Goal: Find specific page/section: Find specific page/section

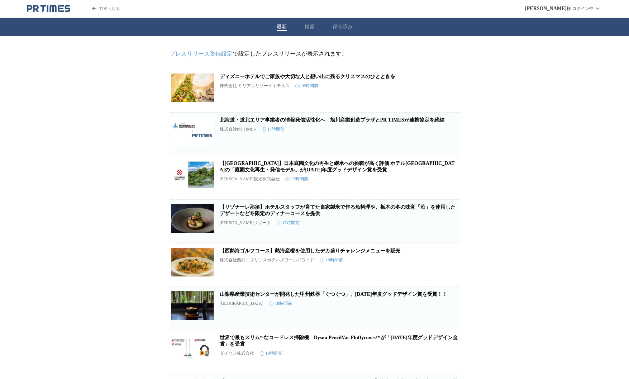
click at [98, 9] on link "TOPへ戻る" at bounding box center [100, 9] width 39 height 6
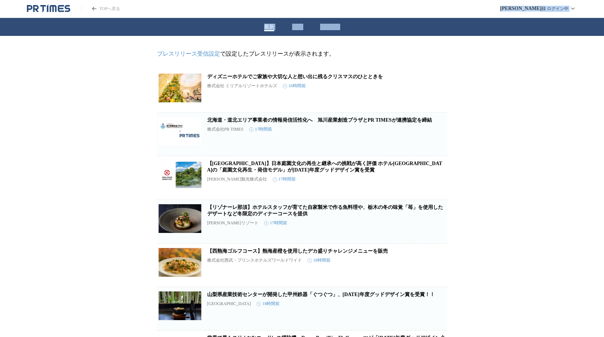
drag, startPoint x: 244, startPoint y: 12, endPoint x: 391, endPoint y: 34, distance: 148.1
click at [391, 34] on div "最新 検索 保存済み" at bounding box center [302, 27] width 604 height 18
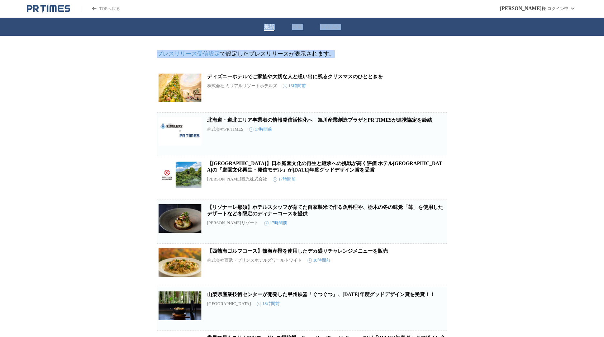
drag, startPoint x: 416, startPoint y: 54, endPoint x: 248, endPoint y: 19, distance: 171.4
click at [248, 19] on div "最新 検索 保存済み" at bounding box center [302, 27] width 604 height 18
click at [241, 15] on header "TOPへ戻る [PERSON_NAME] ログイン中" at bounding box center [302, 9] width 604 height 18
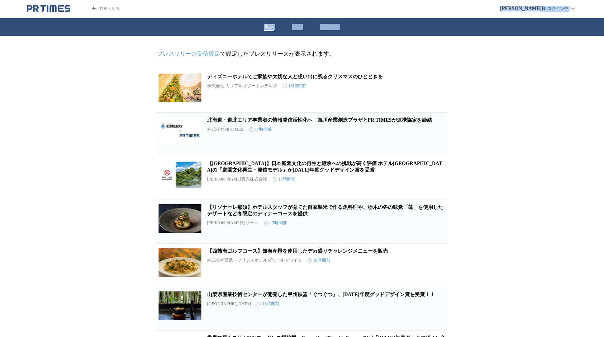
drag, startPoint x: 241, startPoint y: 15, endPoint x: 425, endPoint y: 39, distance: 185.8
click at [412, 34] on div "最新 検索 保存済み" at bounding box center [302, 27] width 604 height 18
